Goal: Find specific page/section: Find specific page/section

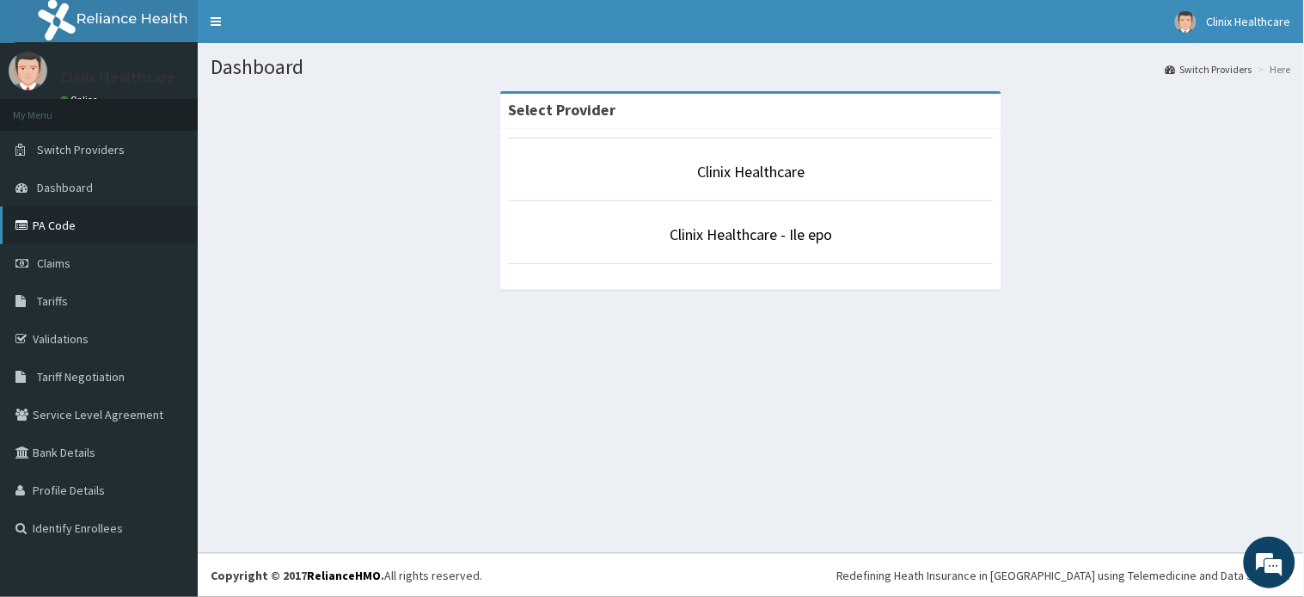
drag, startPoint x: 44, startPoint y: 222, endPoint x: 54, endPoint y: 216, distance: 11.9
click at [44, 220] on link "PA Code" at bounding box center [99, 225] width 198 height 38
click at [759, 168] on link "Clinix Healthcare" at bounding box center [750, 172] width 107 height 20
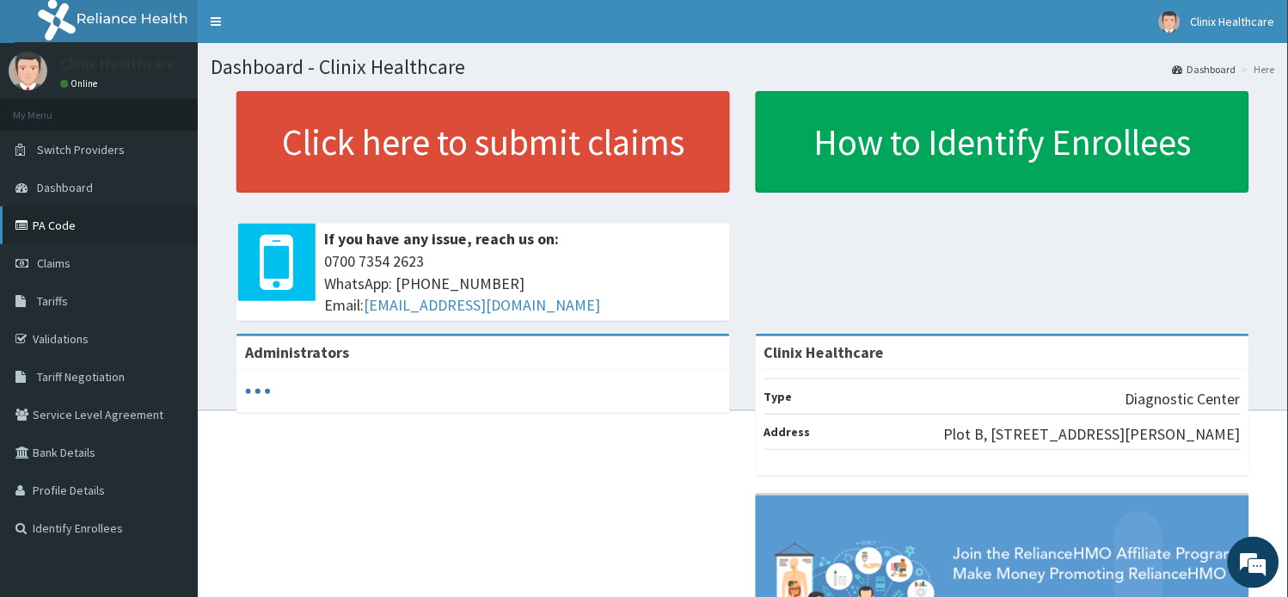
click at [60, 222] on link "PA Code" at bounding box center [99, 225] width 198 height 38
